Goal: Information Seeking & Learning: Learn about a topic

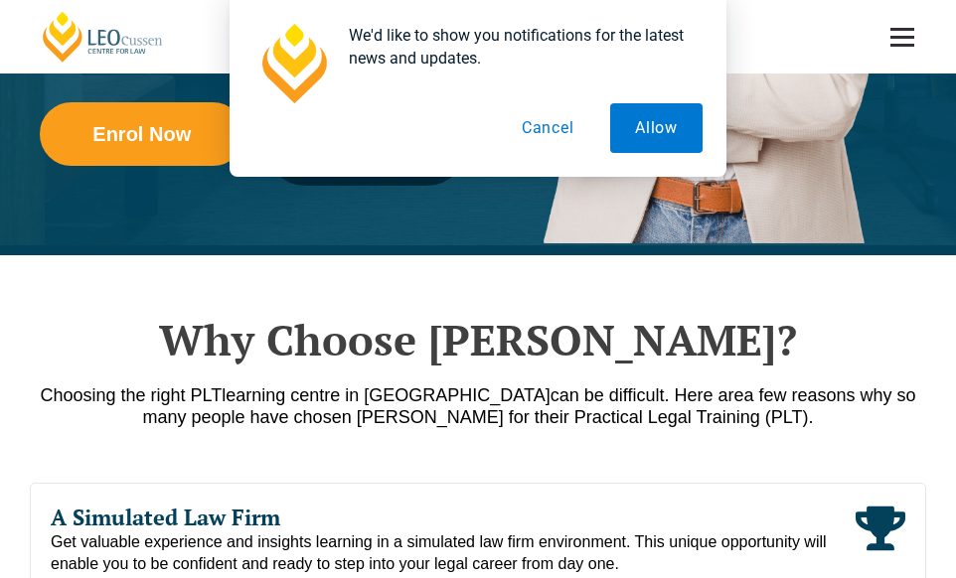
drag, startPoint x: 553, startPoint y: 128, endPoint x: 491, endPoint y: 122, distance: 62.9
click at [552, 127] on button "Cancel" at bounding box center [548, 128] width 102 height 50
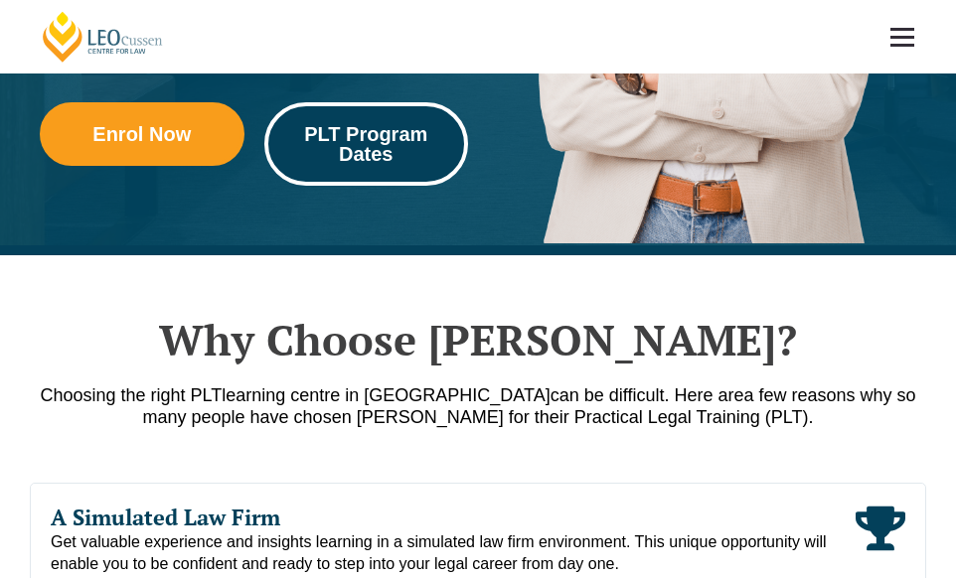
click at [338, 124] on span "PLT Program Dates" at bounding box center [366, 144] width 177 height 40
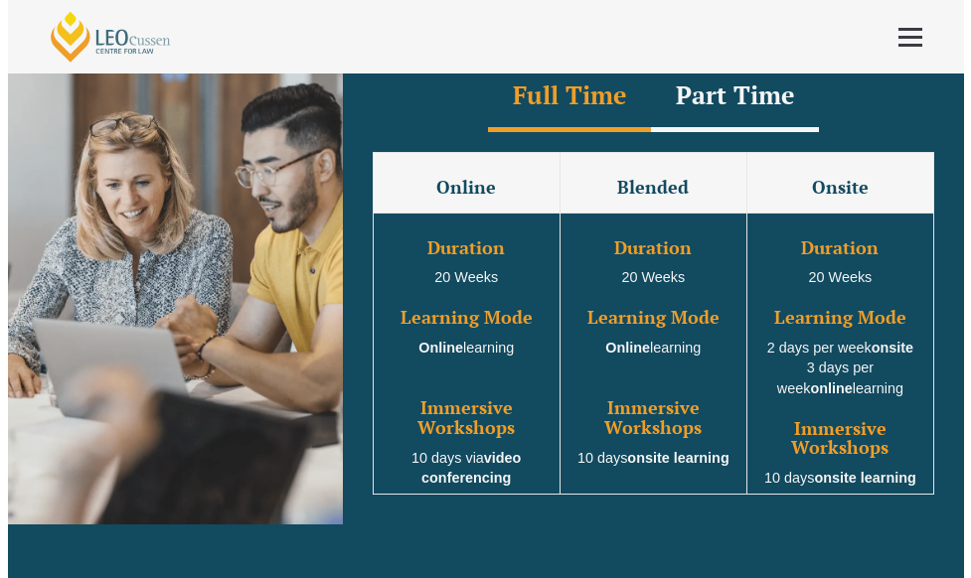
scroll to position [1564, 0]
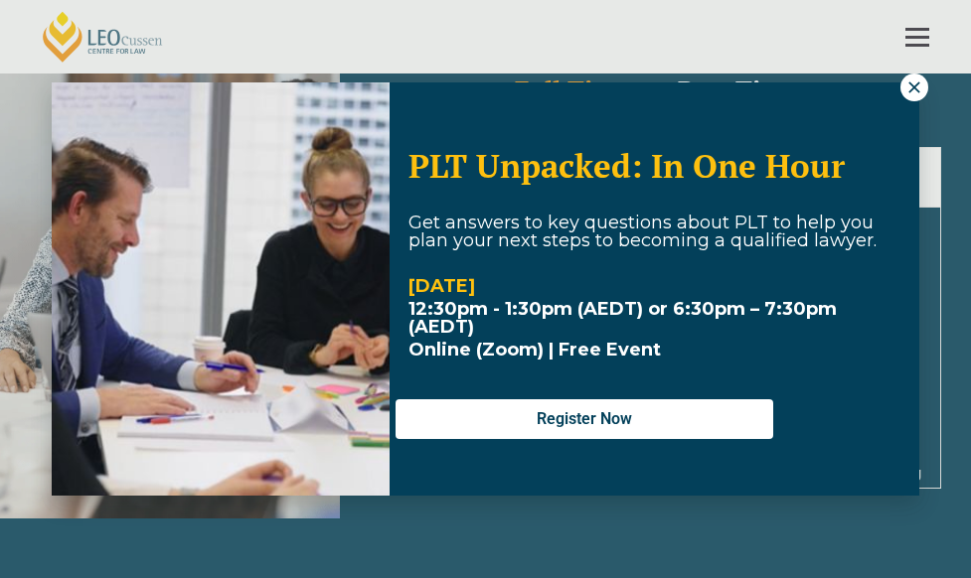
click at [917, 89] on icon at bounding box center [913, 86] width 11 height 11
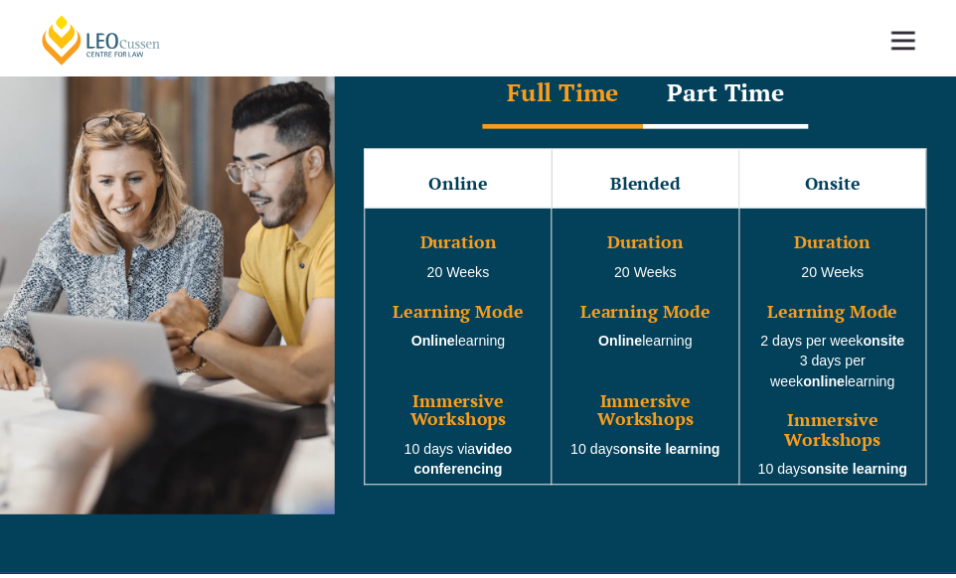
scroll to position [1553, 0]
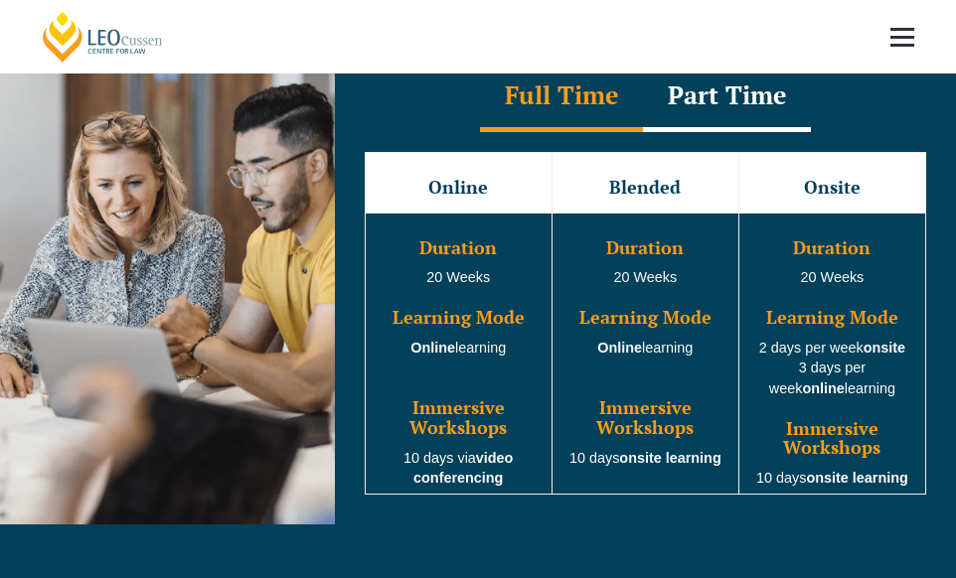
click at [728, 104] on div "Part Time" at bounding box center [727, 98] width 168 height 70
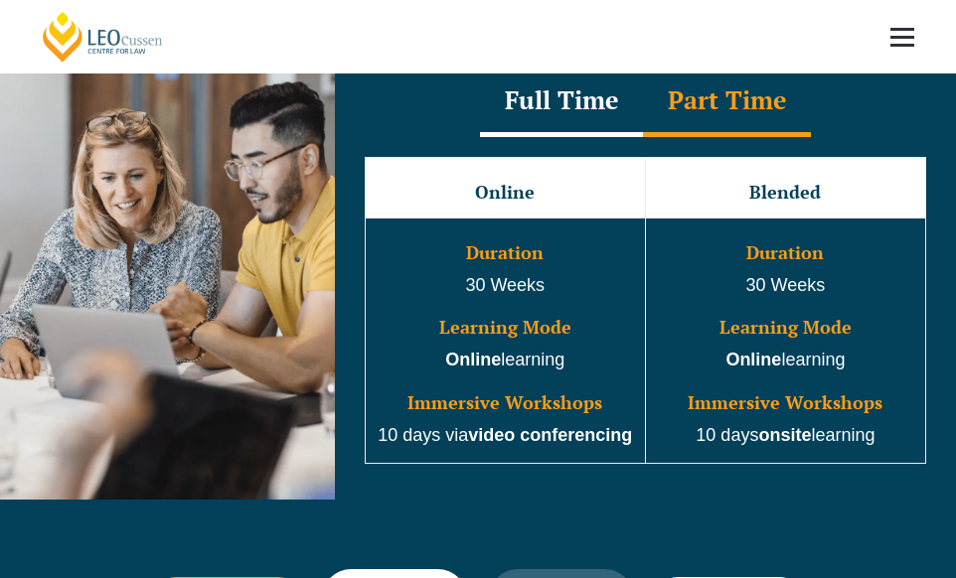
click at [571, 107] on div "Full Time" at bounding box center [561, 103] width 163 height 70
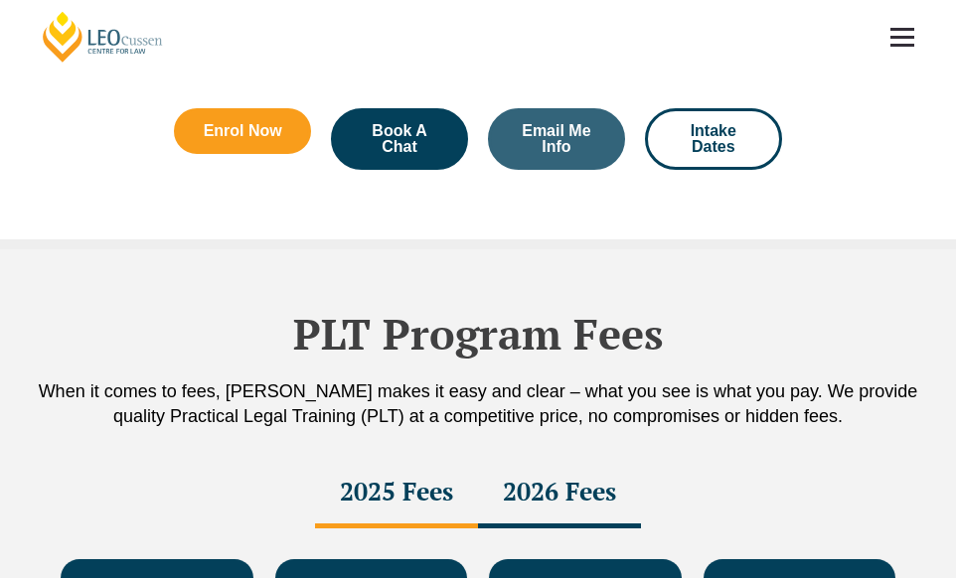
scroll to position [3538, 0]
